Goal: Task Accomplishment & Management: Complete application form

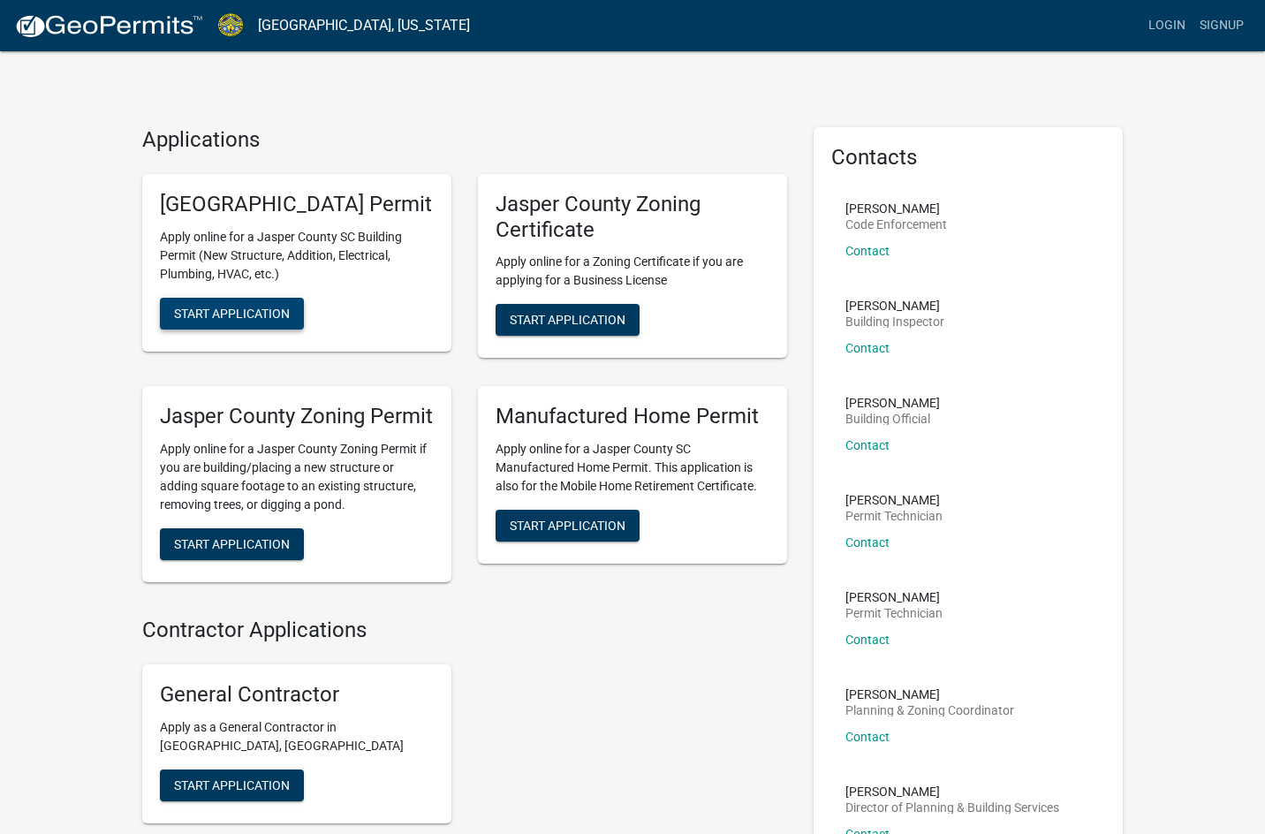
click at [254, 330] on button "Start Application" at bounding box center [232, 314] width 144 height 32
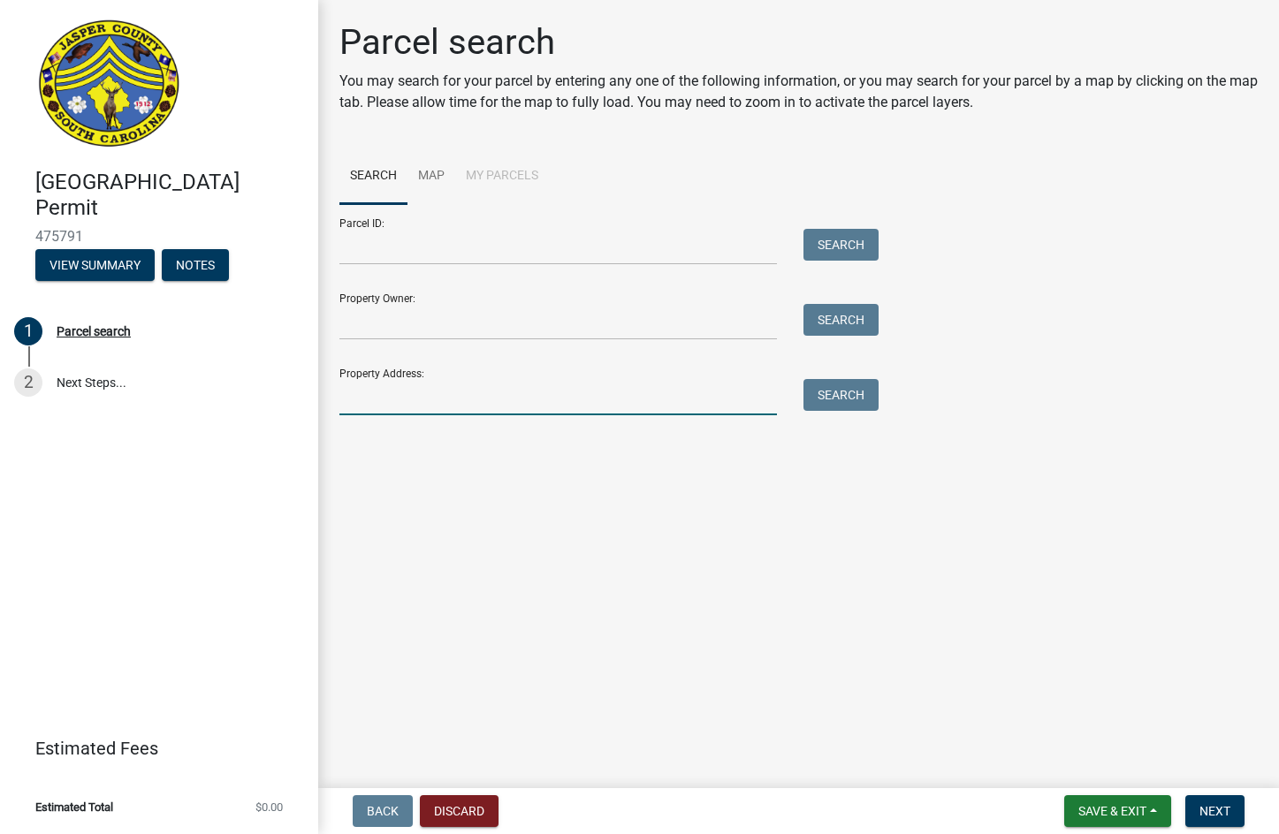
click at [395, 385] on input "Property Address:" at bounding box center [557, 397] width 437 height 36
type input "1568 COLONY"
click at [861, 379] on button "Search" at bounding box center [840, 395] width 75 height 32
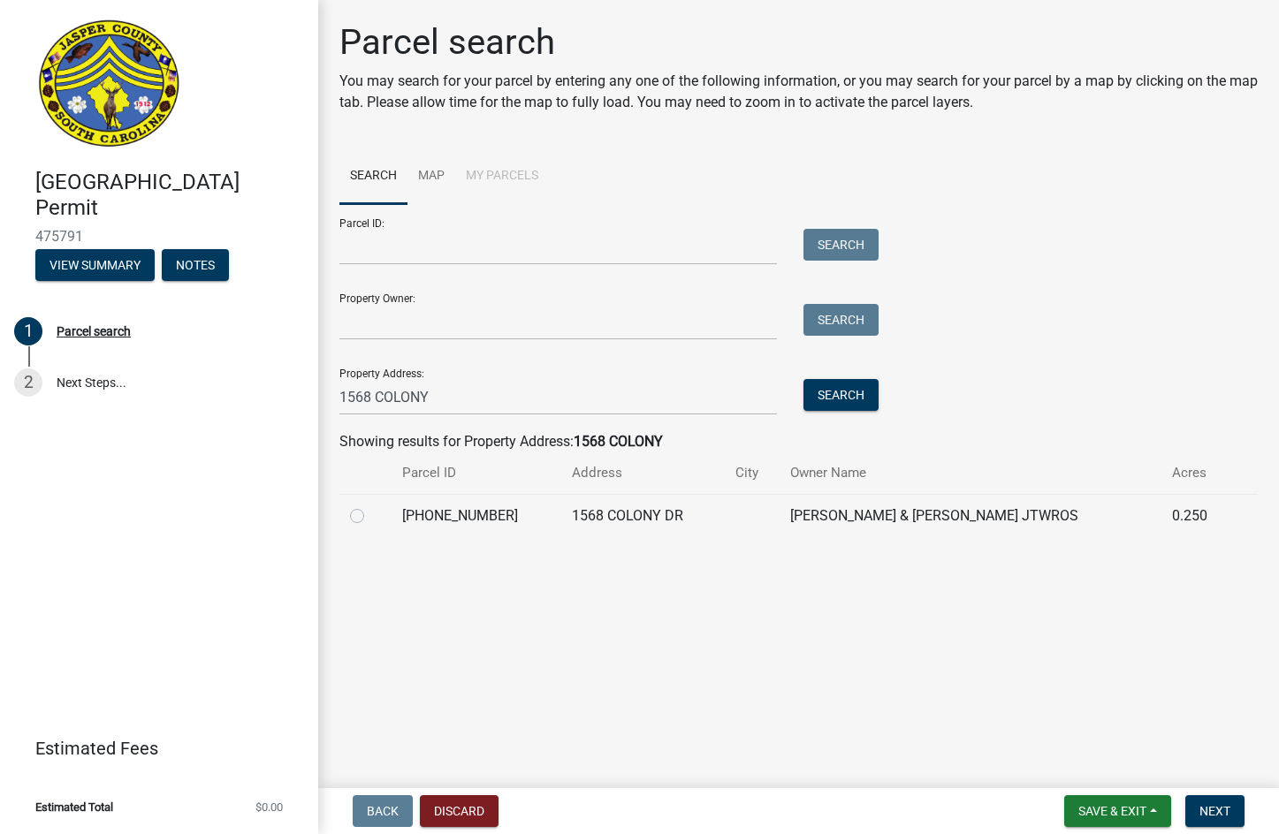
click at [371, 505] on label at bounding box center [371, 505] width 0 height 0
click at [371, 517] on input "radio" at bounding box center [376, 510] width 11 height 11
radio input "true"
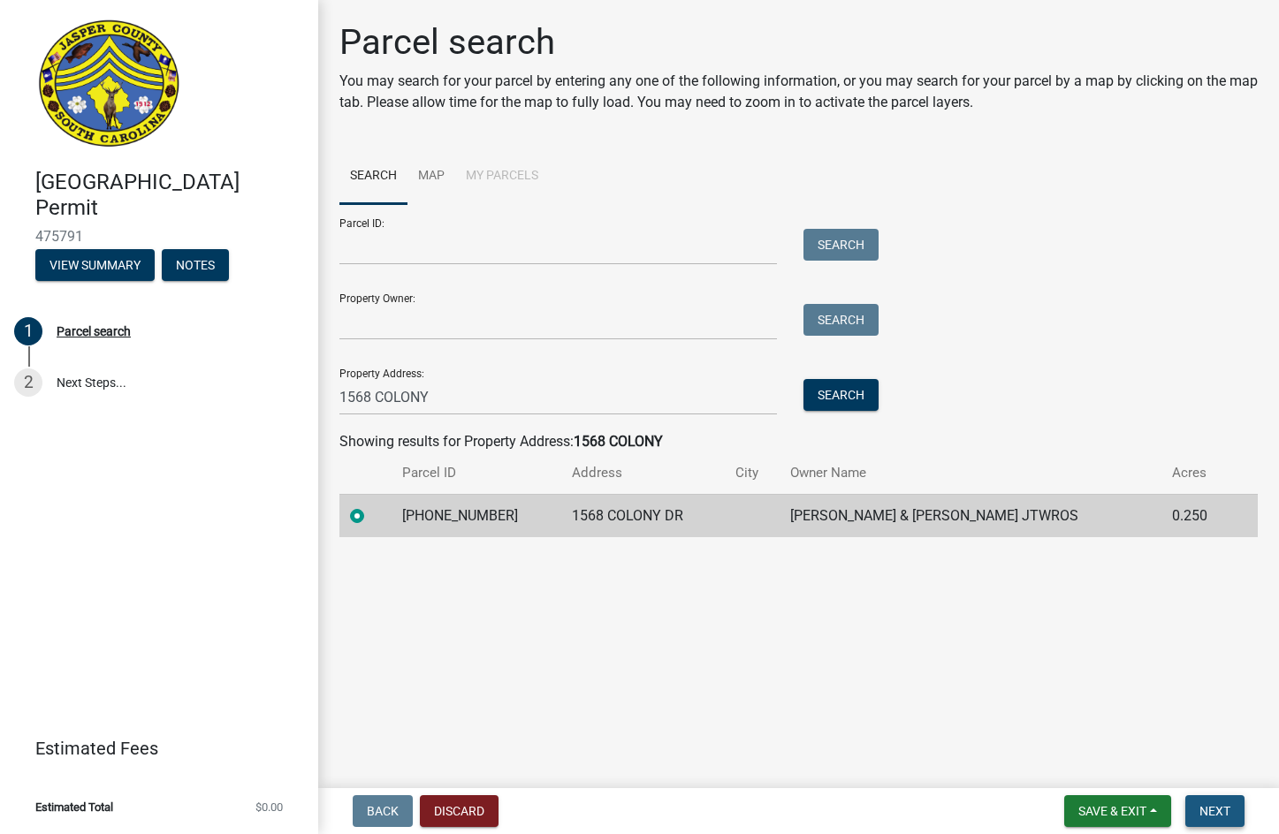
click at [1230, 808] on span "Next" at bounding box center [1214, 811] width 31 height 14
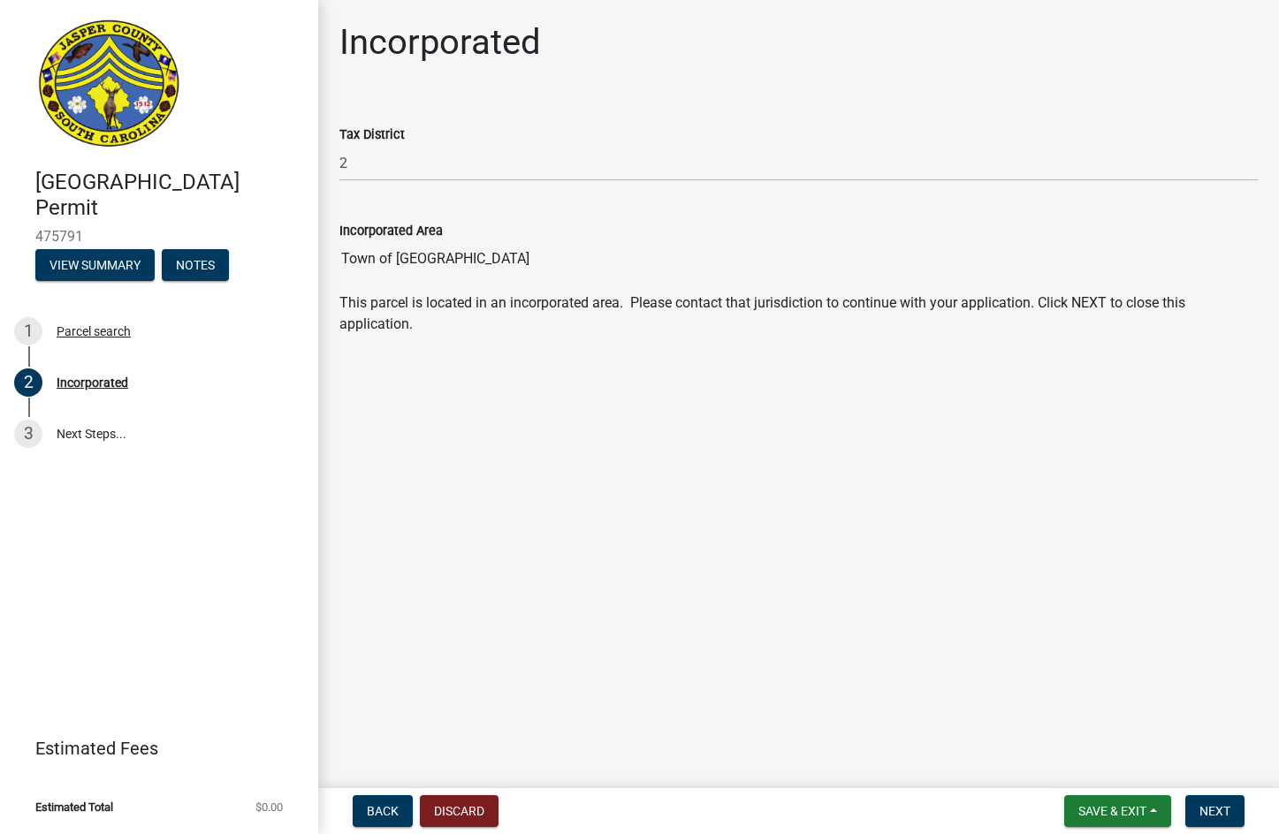
click at [486, 65] on div "Incorporated" at bounding box center [439, 49] width 201 height 57
